Goal: Complete application form

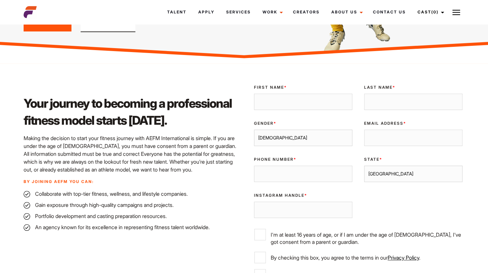
scroll to position [124, 0]
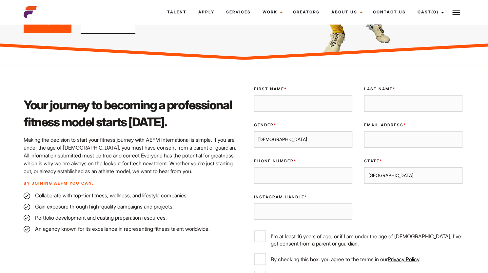
click at [291, 107] on input "First Name *" at bounding box center [303, 103] width 98 height 16
type input "Caitlin"
type input "Formica"
type input "[EMAIL_ADDRESS][DOMAIN_NAME]"
type input "0490245355"
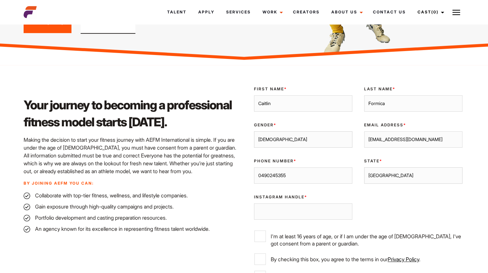
click at [273, 142] on select "Male Female" at bounding box center [303, 139] width 98 height 16
select select "female"
click at [254, 131] on select "Male Female" at bounding box center [303, 139] width 98 height 16
click at [383, 179] on select "Sydney Melbourne Brisbane Gold Coast Adelaide Perth Darwin Queensland Tasmania …" at bounding box center [413, 176] width 98 height 16
select select "Melbourne"
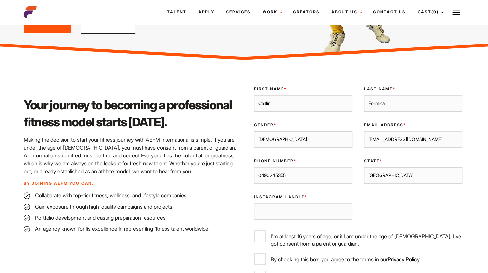
click at [364, 168] on select "Sydney Melbourne Brisbane Gold Coast Adelaide Perth Darwin Queensland Tasmania …" at bounding box center [413, 176] width 98 height 16
click at [319, 215] on input "Instagram Handle *" at bounding box center [303, 212] width 98 height 16
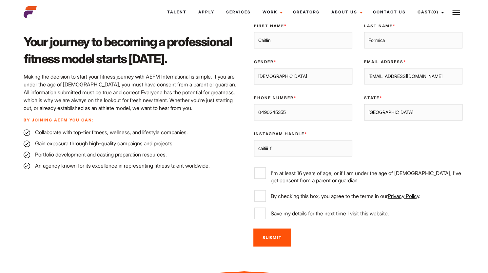
scroll to position [190, 0]
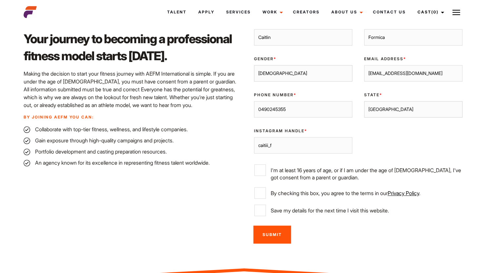
type input "caitiii_f"
click at [261, 171] on input "I'm at least 16 years of age, or if I am under the age of [DEMOGRAPHIC_DATA], I…" at bounding box center [259, 170] width 11 height 11
checkbox input "true"
click at [260, 188] on input "By checking this box, you agree to the terms in our Privacy Policy ." at bounding box center [259, 193] width 11 height 11
checkbox input "true"
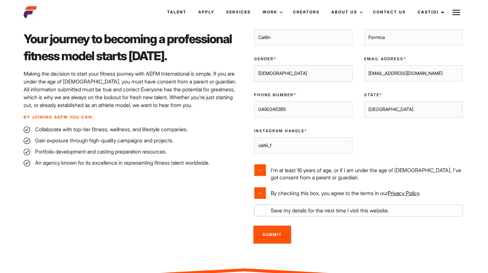
click at [259, 206] on input "Save my details for the next time I visit this website." at bounding box center [259, 210] width 11 height 11
checkbox input "true"
click at [262, 231] on input "Submit" at bounding box center [272, 235] width 38 height 18
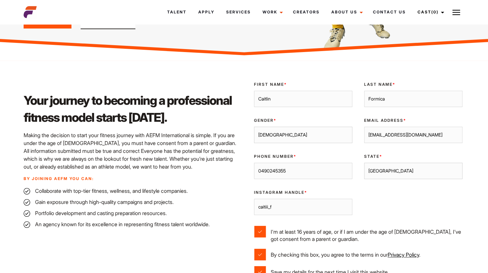
scroll to position [129, 0]
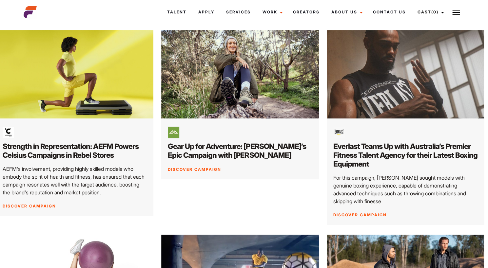
scroll to position [0, 4]
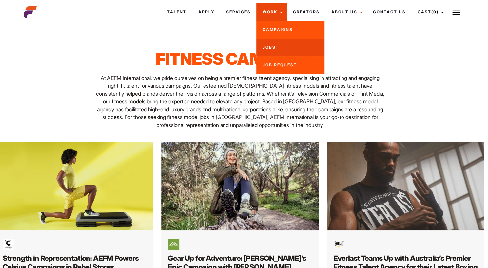
click at [277, 49] on link "Jobs" at bounding box center [290, 48] width 68 height 18
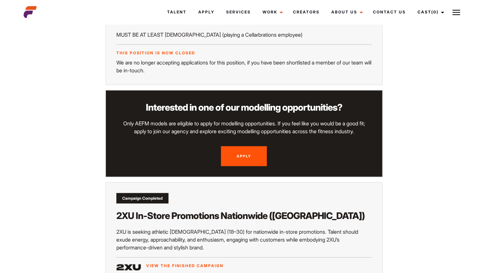
scroll to position [701, 0]
click at [248, 146] on link "Apply" at bounding box center [244, 156] width 46 height 20
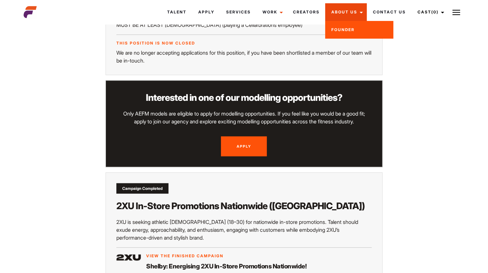
scroll to position [710, 0]
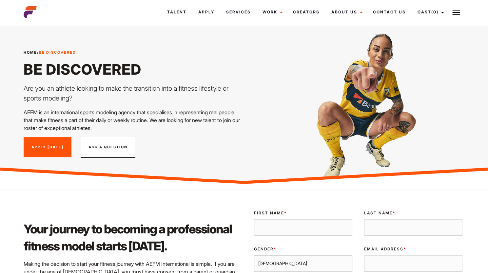
scroll to position [49, 0]
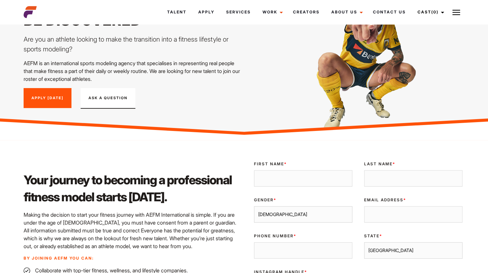
click at [48, 104] on link "Apply [DATE]" at bounding box center [48, 98] width 48 height 20
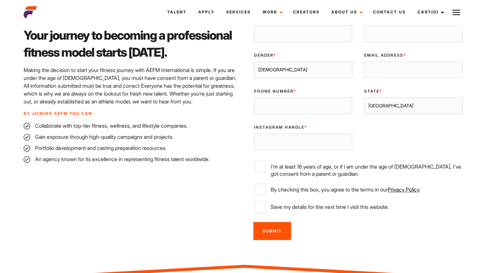
scroll to position [161, 0]
